Goal: Check status

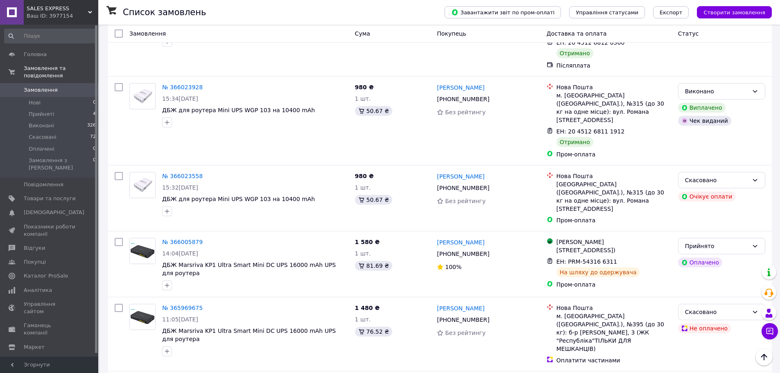
scroll to position [451, 0]
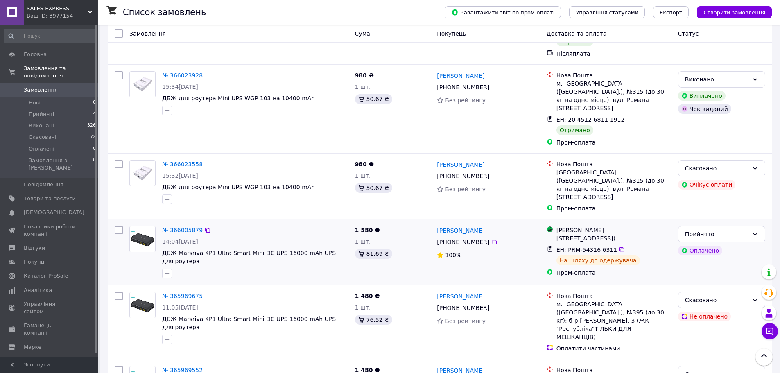
click at [172, 227] on link "№ 366005879" at bounding box center [182, 230] width 41 height 7
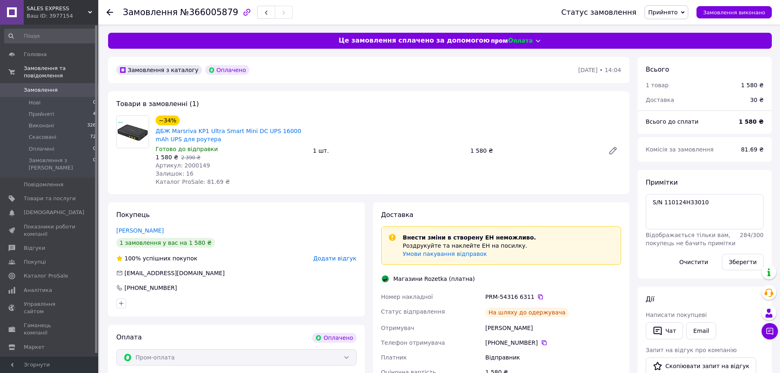
scroll to position [123, 0]
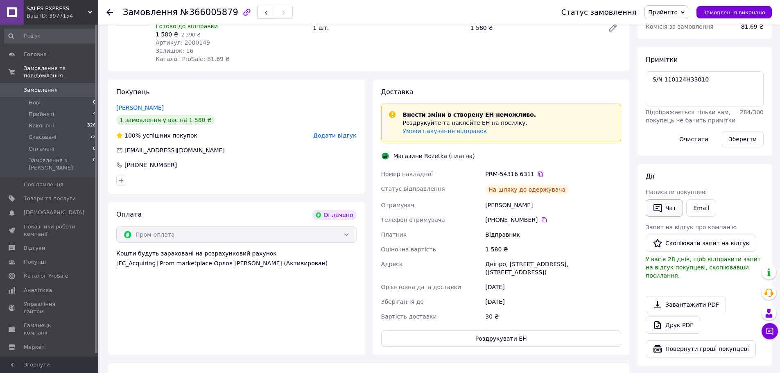
click at [664, 209] on button "Чат" at bounding box center [664, 208] width 37 height 17
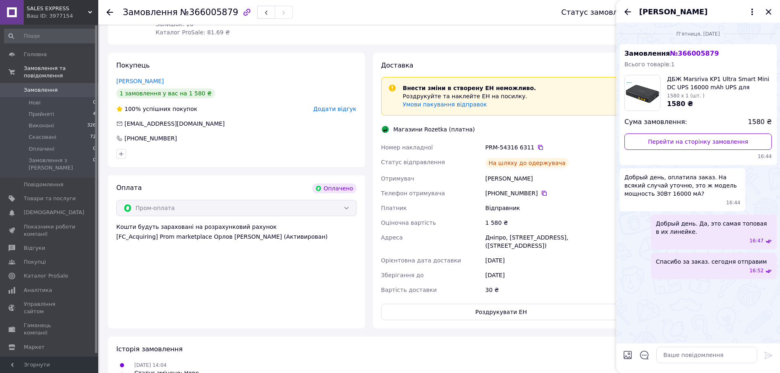
scroll to position [164, 0]
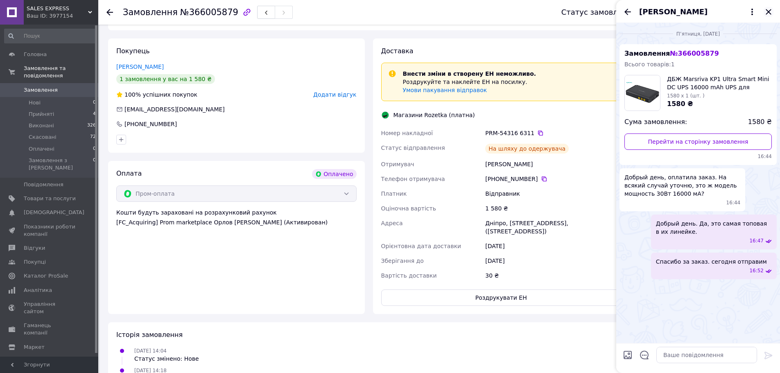
click at [769, 12] on icon "Закрити" at bounding box center [768, 11] width 5 height 5
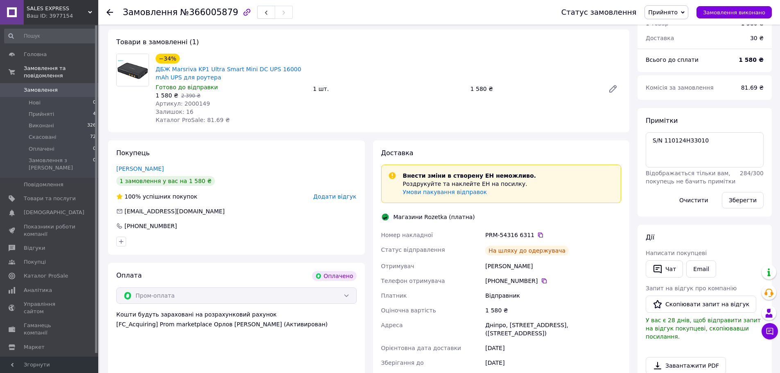
scroll to position [0, 0]
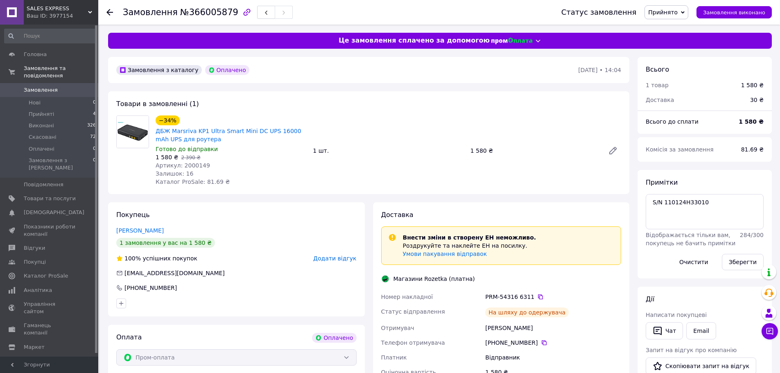
click at [111, 13] on use at bounding box center [110, 12] width 7 height 7
